Goal: Information Seeking & Learning: Learn about a topic

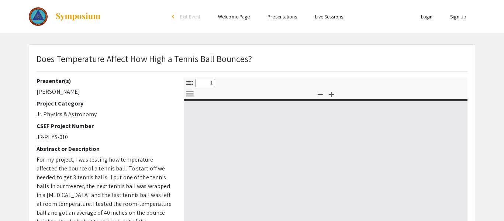
select select "custom"
type input "0"
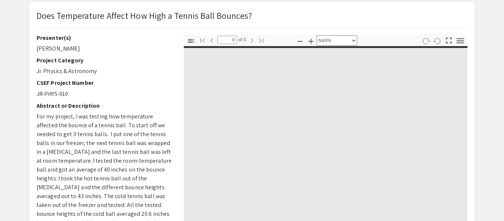
scroll to position [46, 0]
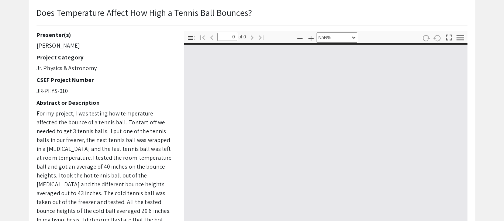
select select "auto"
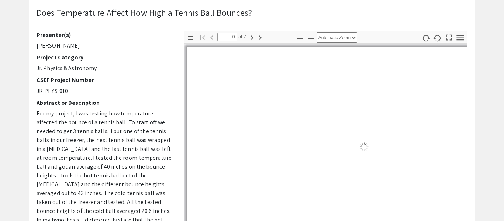
type input "1"
select select "auto"
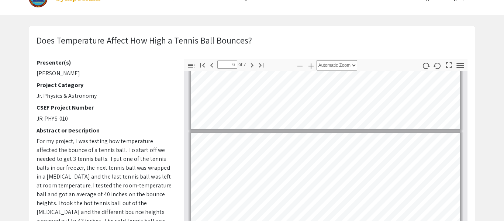
scroll to position [0, 0]
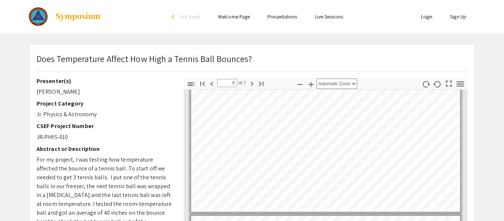
type input "7"
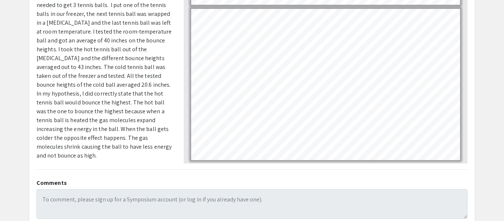
scroll to position [237, 0]
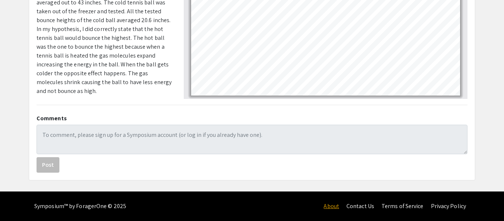
click at [336, 203] on link "About" at bounding box center [332, 206] width 16 height 8
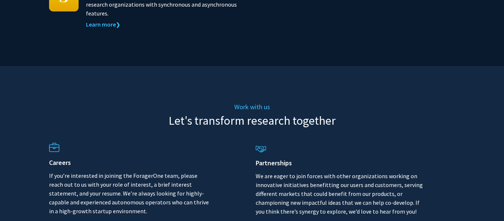
scroll to position [902, 0]
